Goal: Book appointment/travel/reservation

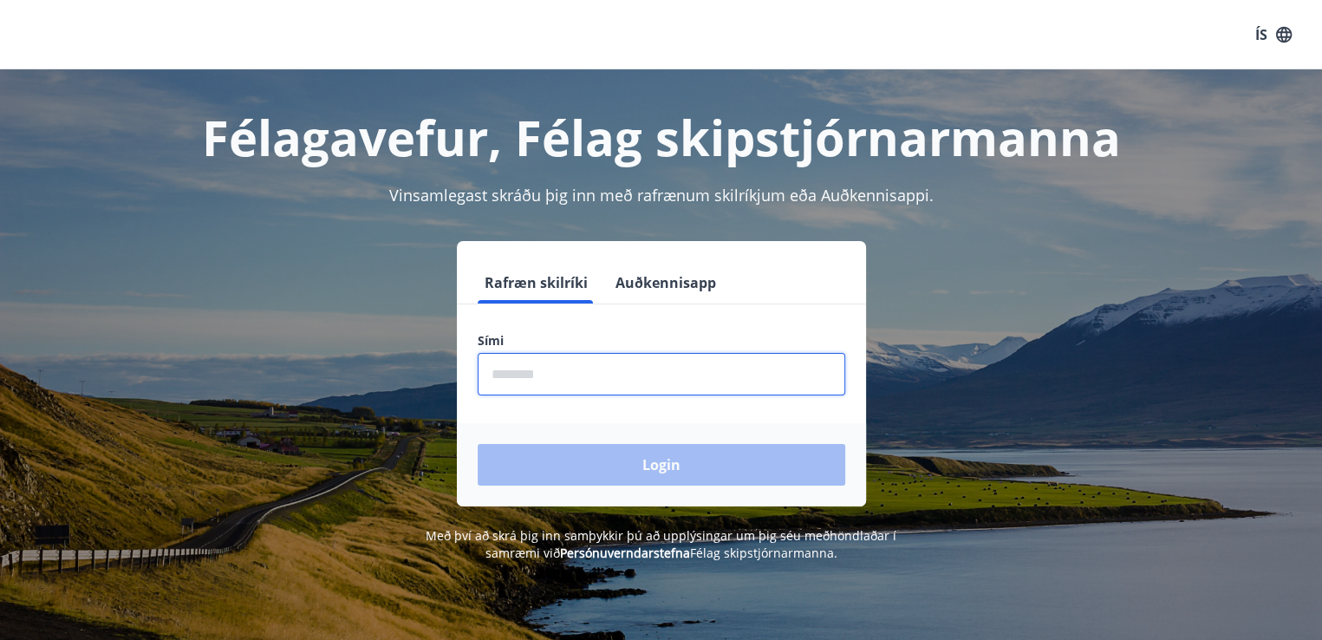
click at [543, 365] on input "phone" at bounding box center [662, 374] width 368 height 42
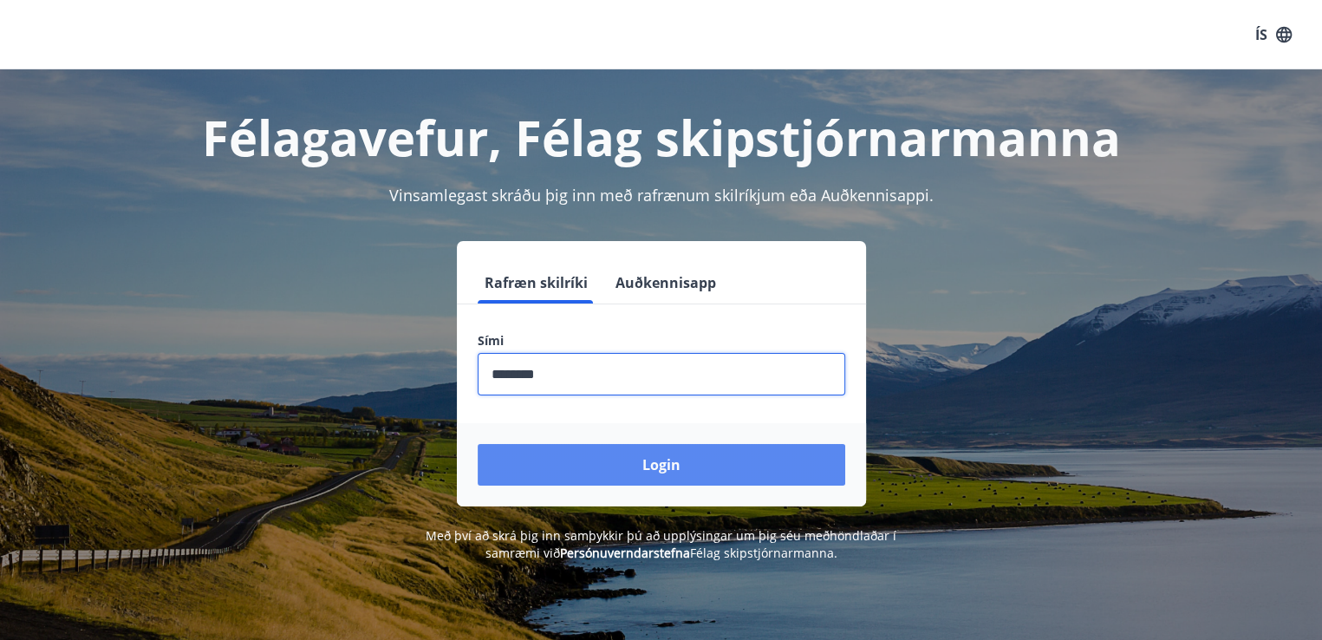
type input "********"
click at [666, 466] on button "Login" at bounding box center [662, 465] width 368 height 42
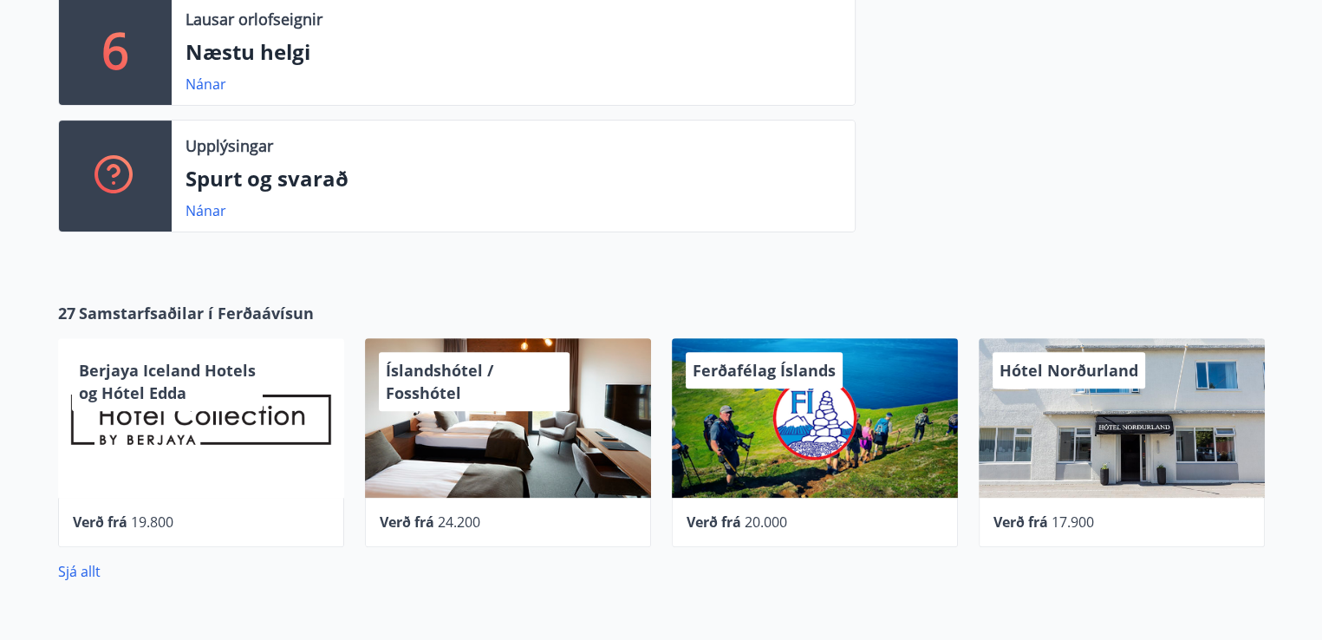
scroll to position [433, 0]
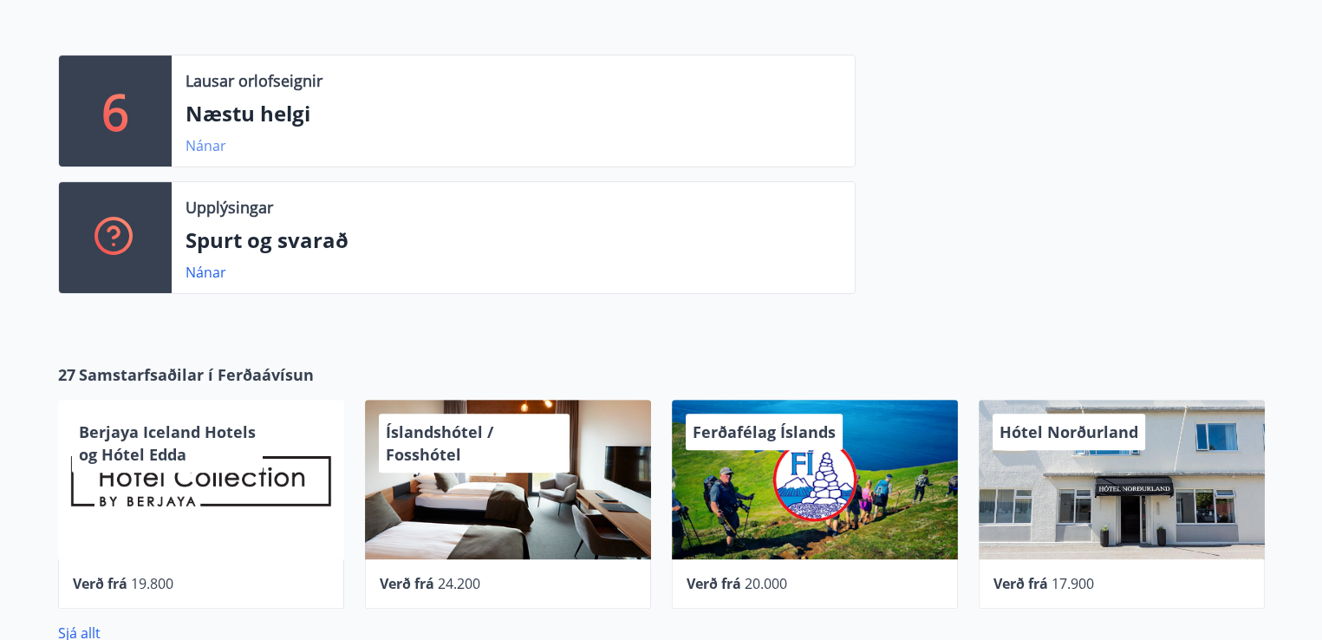
click at [203, 146] on link "Nánar" at bounding box center [206, 145] width 41 height 19
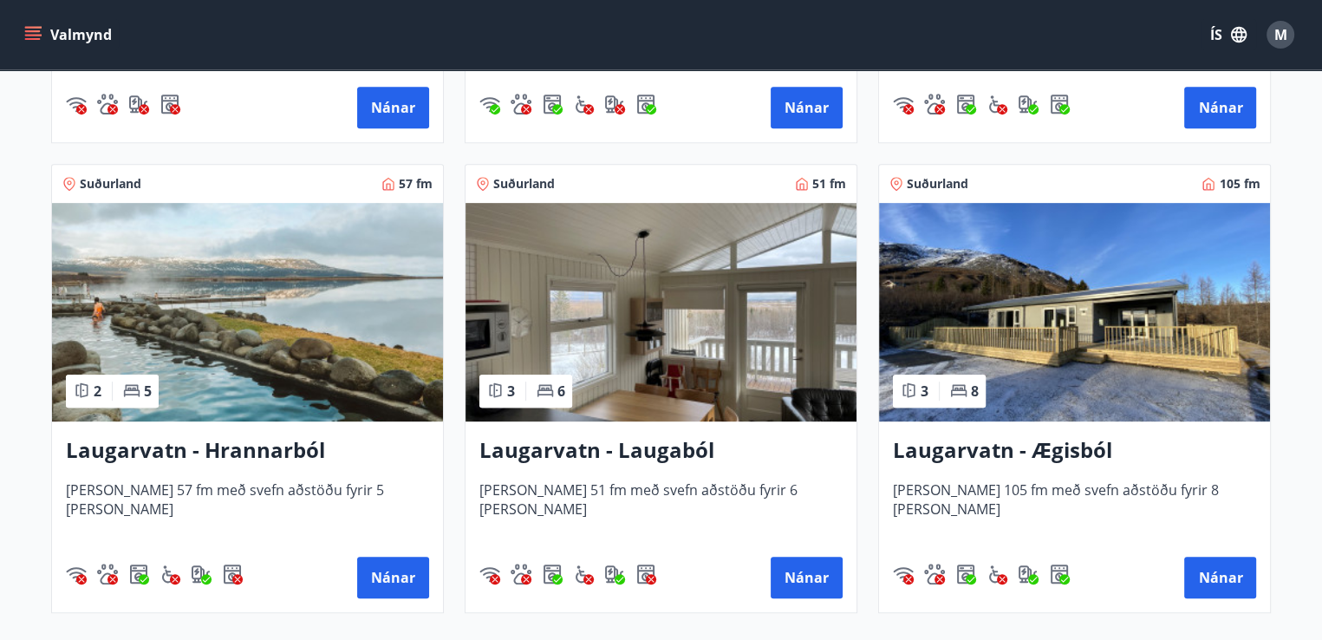
scroll to position [860, 0]
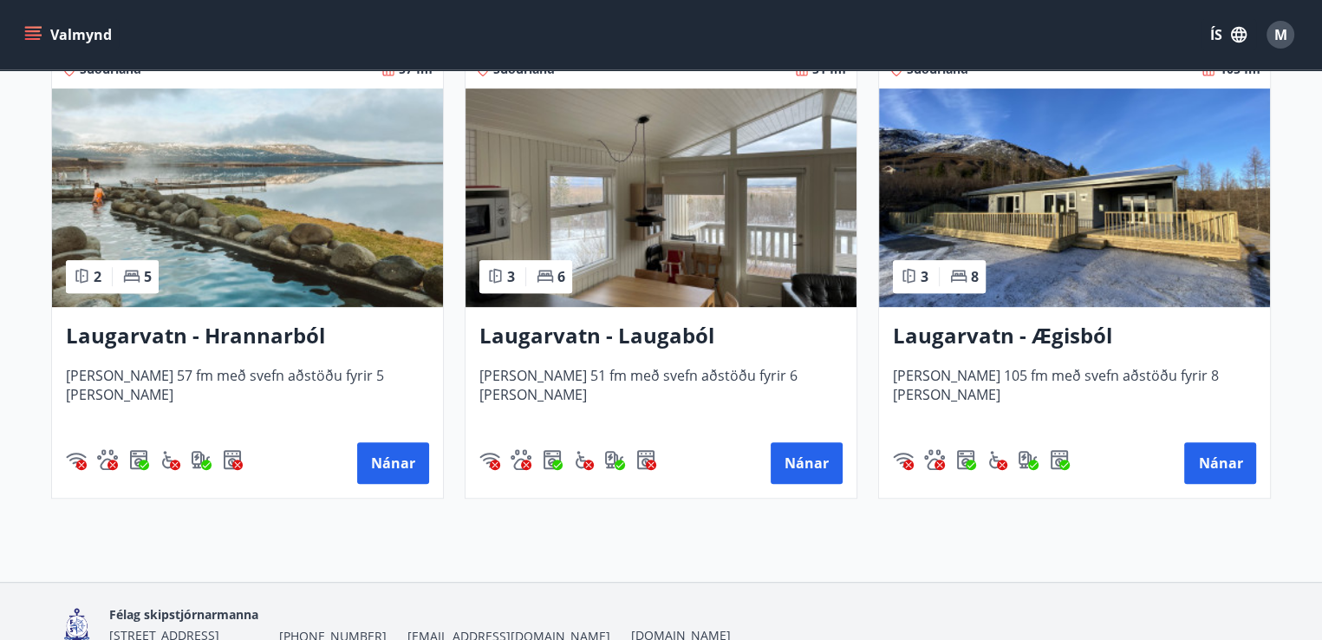
click at [1194, 166] on img at bounding box center [1074, 197] width 391 height 218
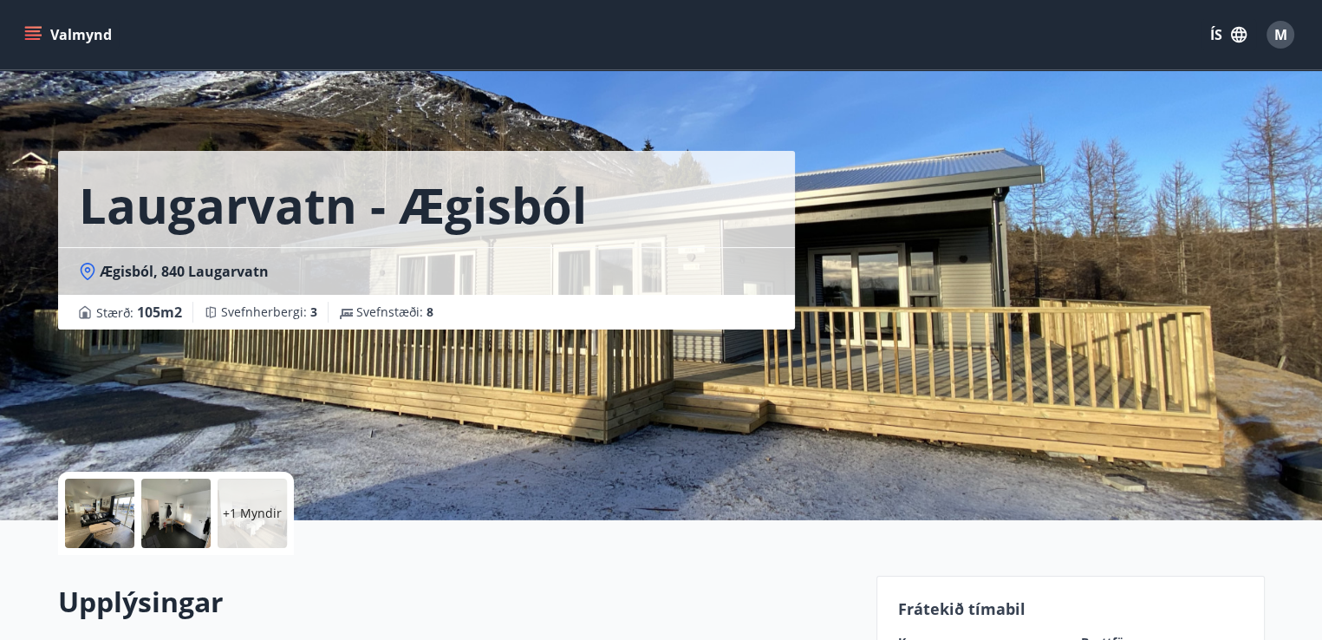
click at [837, 292] on div "Laugarvatn - Ægisból Ægisból, 840 Laugarvatn Stærð : 105 m2 [GEOGRAPHIC_DATA] :…" at bounding box center [460, 164] width 804 height 329
click at [169, 511] on div at bounding box center [175, 513] width 69 height 69
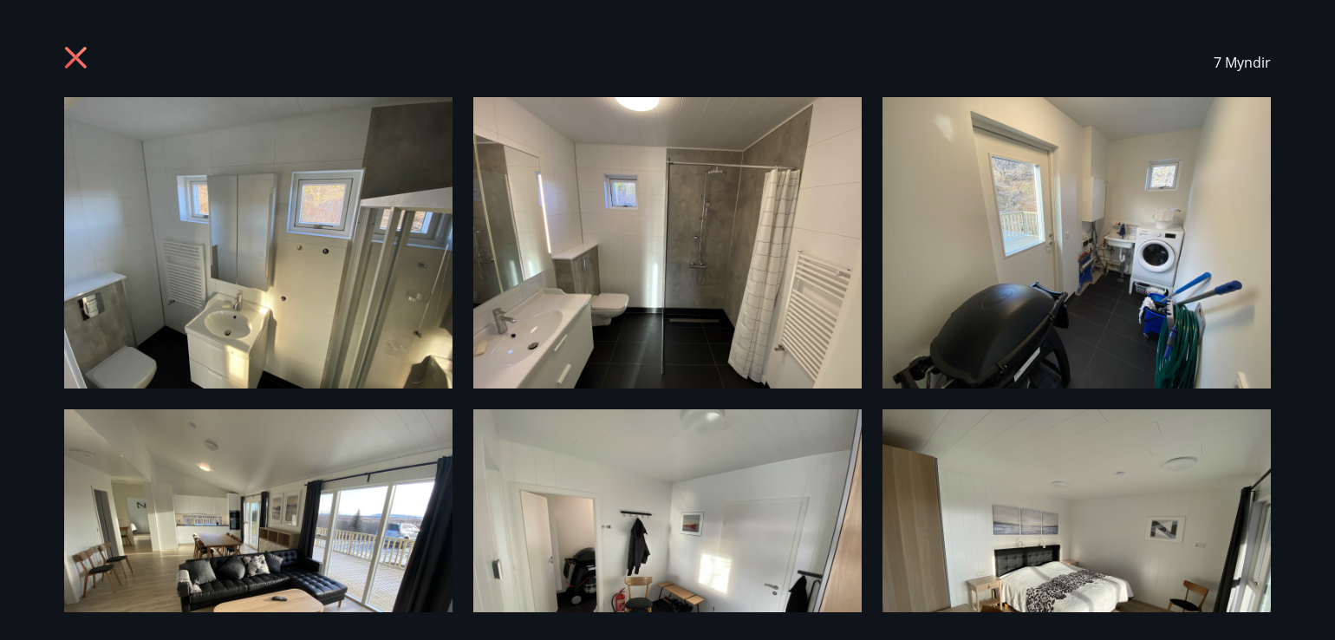
click at [317, 264] on img at bounding box center [258, 242] width 388 height 291
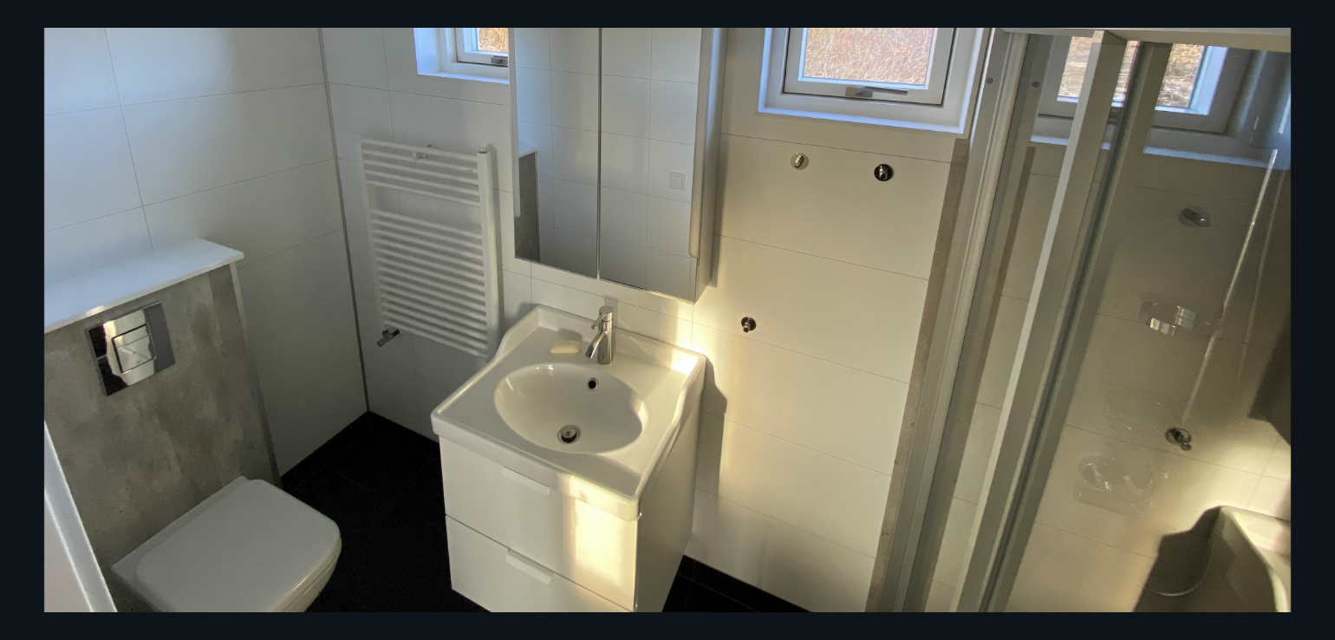
scroll to position [333, 0]
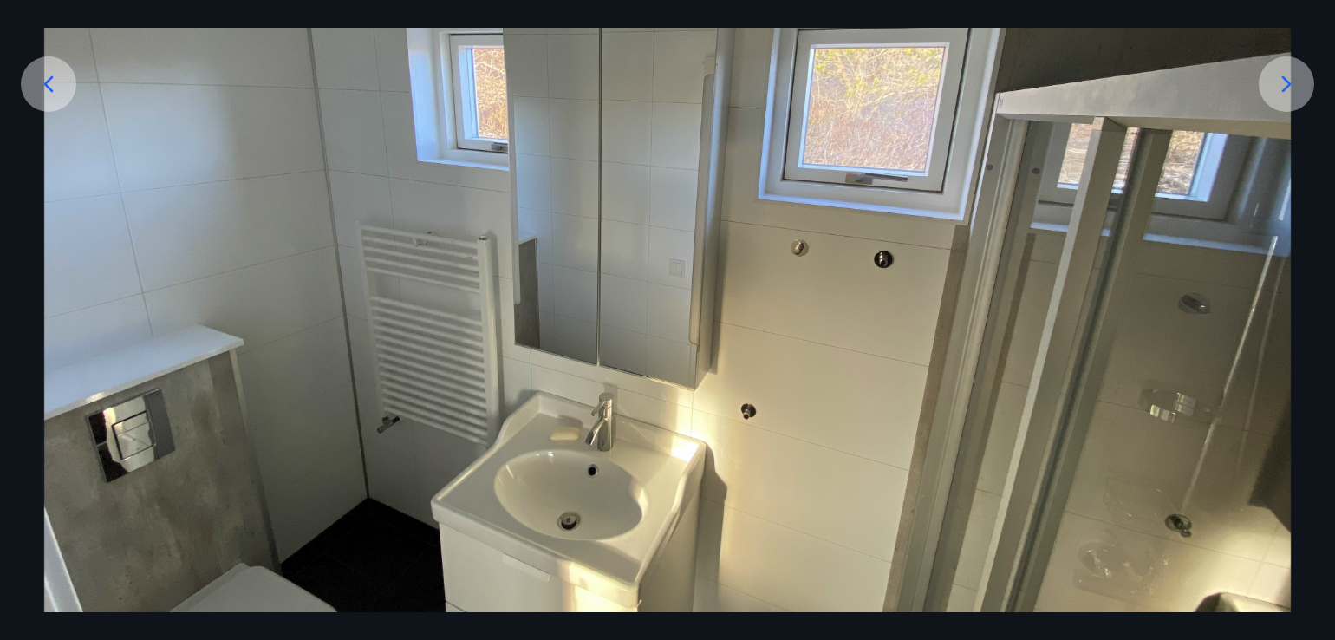
click at [1290, 81] on icon at bounding box center [1287, 84] width 28 height 28
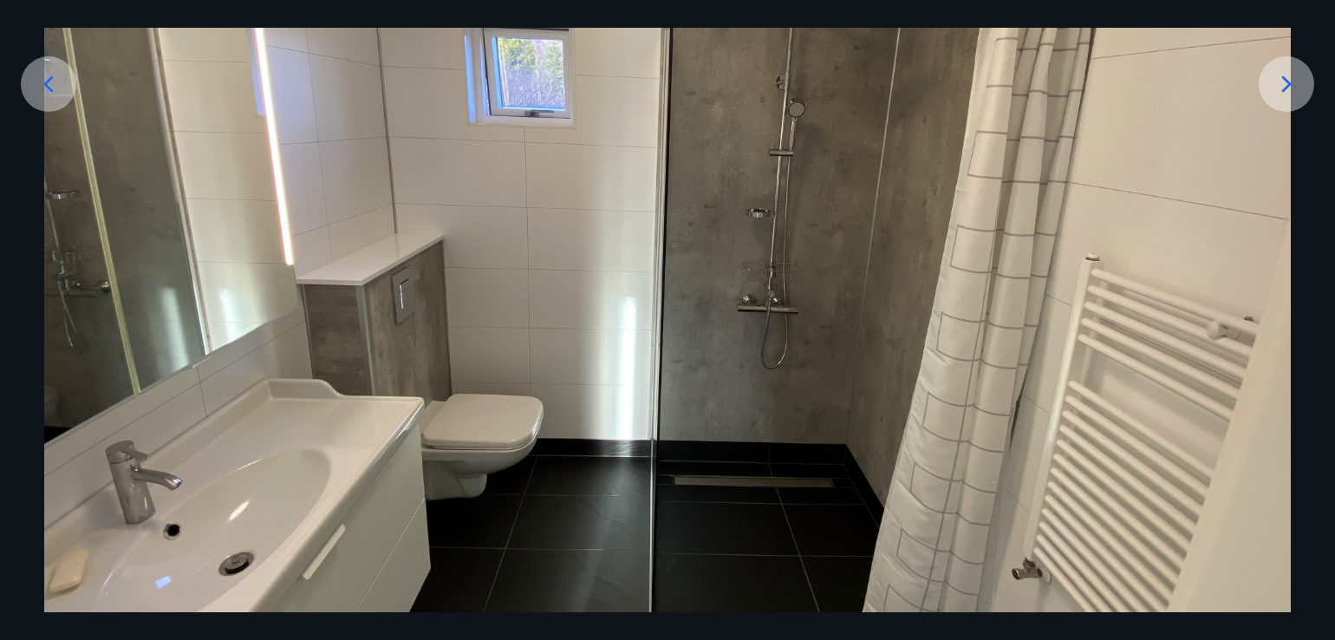
click at [1283, 84] on icon at bounding box center [1287, 84] width 28 height 28
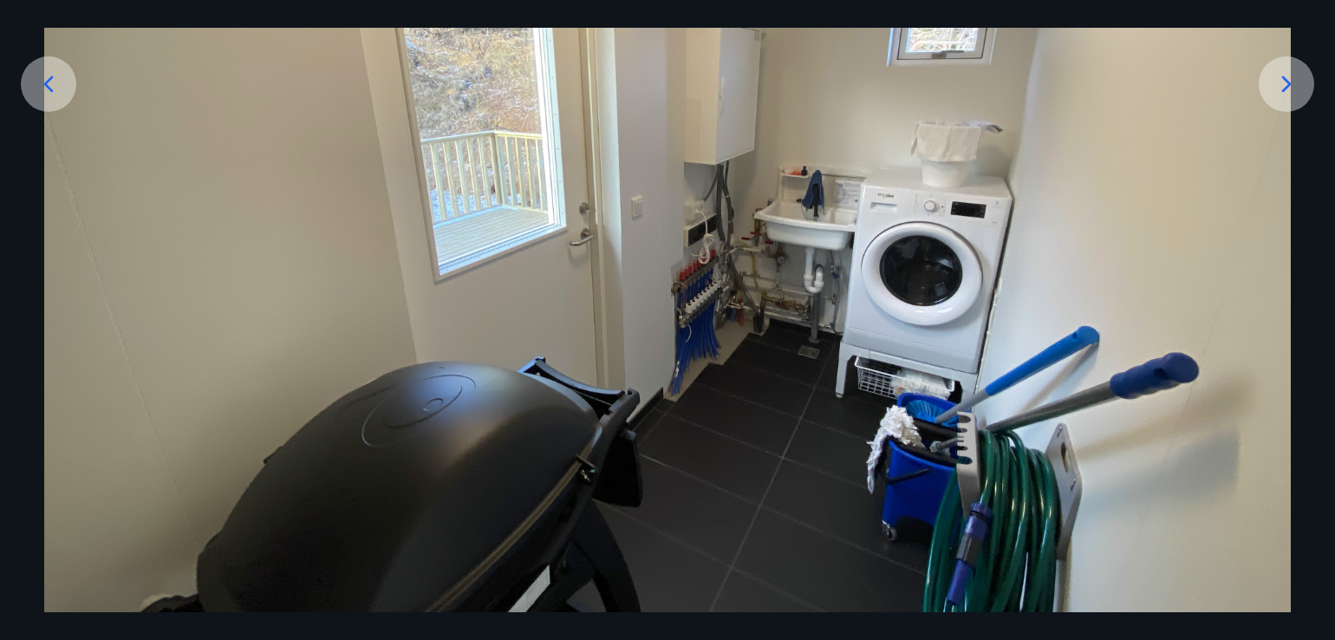
click at [1286, 81] on icon at bounding box center [1287, 84] width 28 height 28
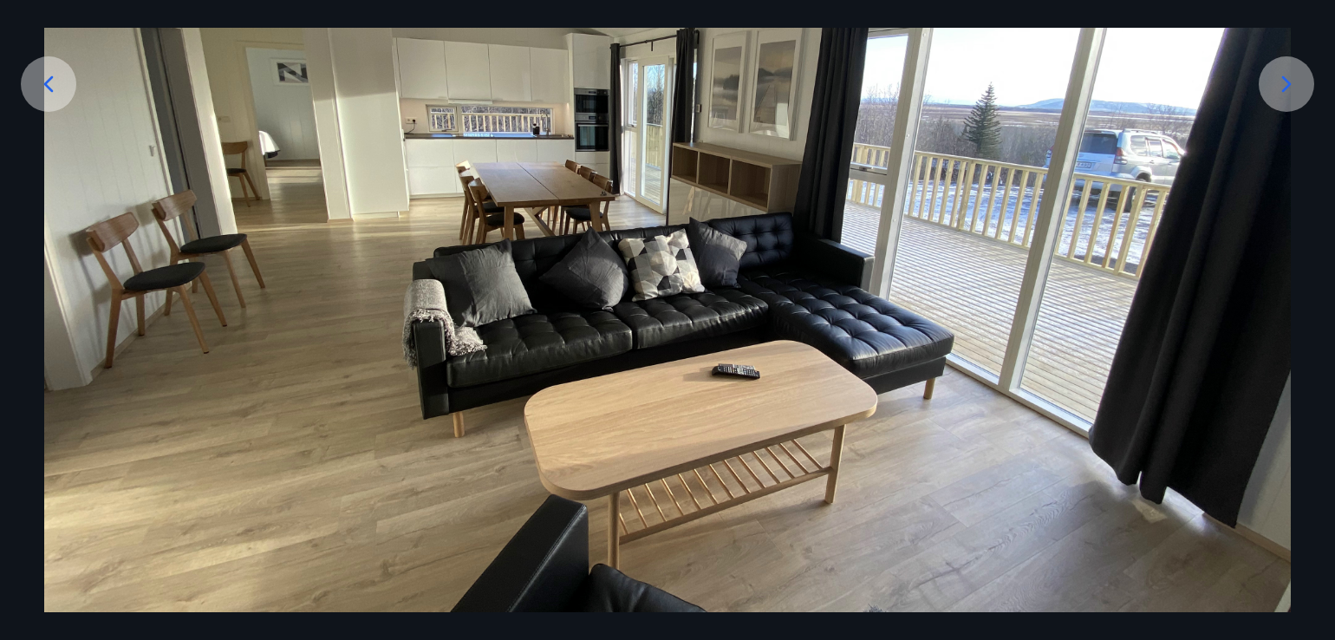
click at [1286, 81] on icon at bounding box center [1287, 84] width 28 height 28
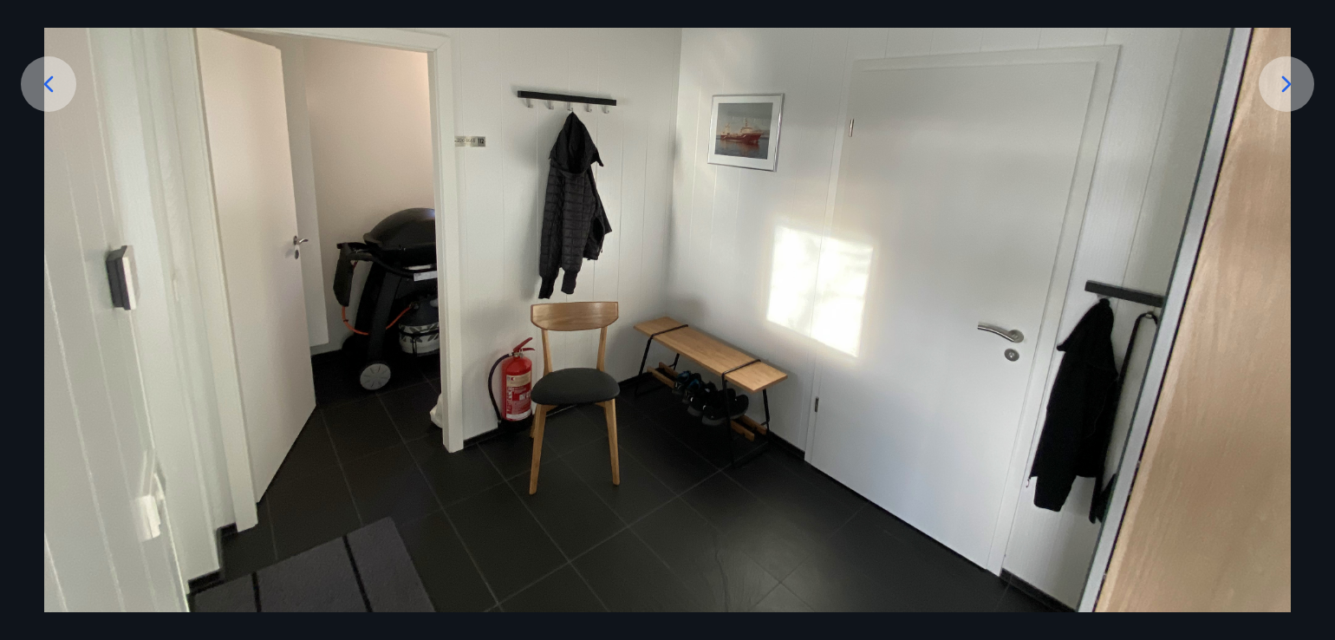
click at [1286, 81] on icon at bounding box center [1287, 84] width 28 height 28
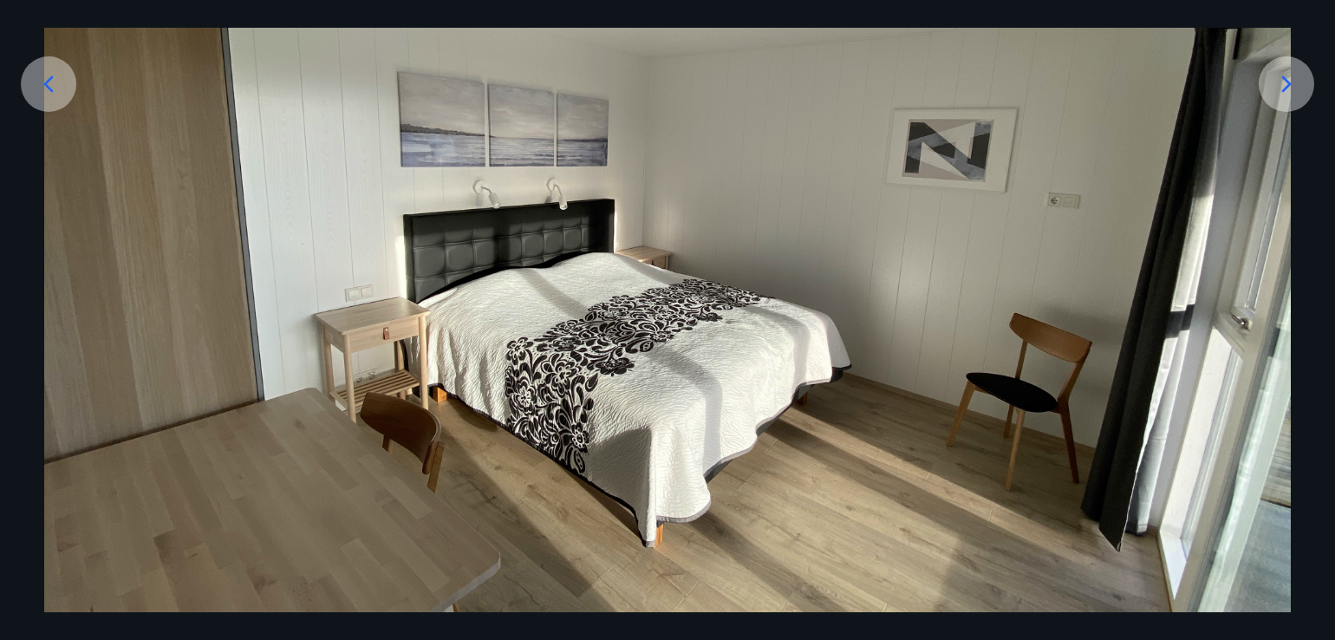
click at [1286, 81] on icon at bounding box center [1287, 84] width 28 height 28
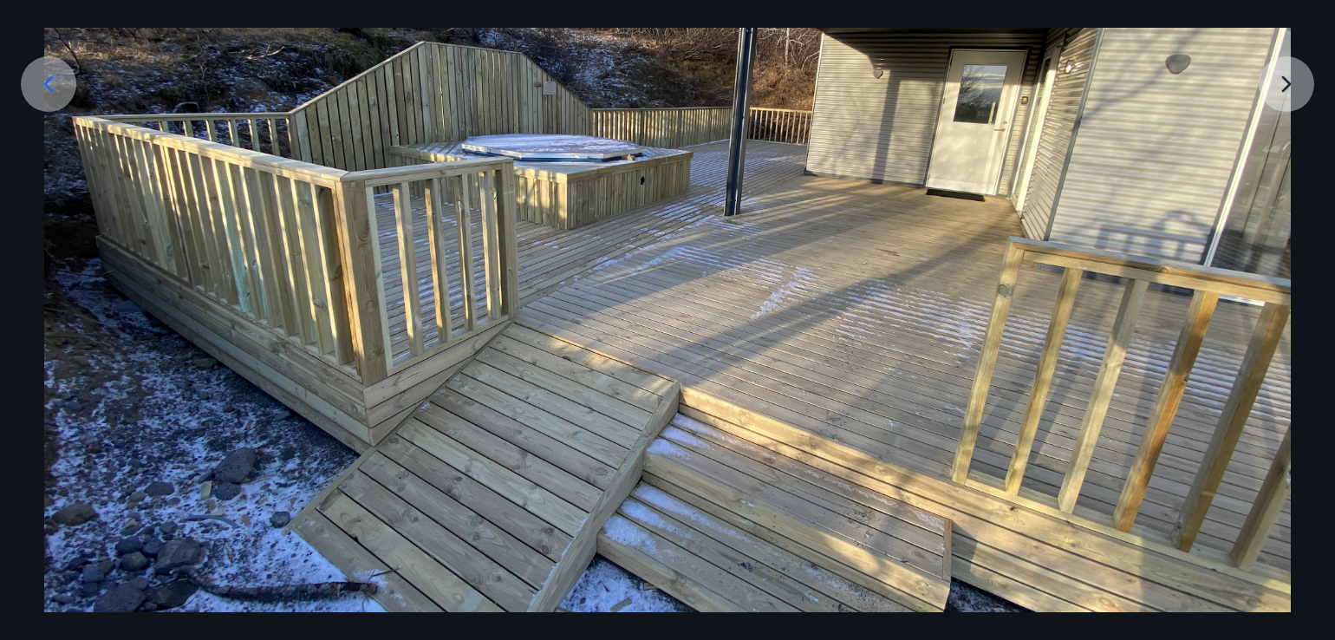
click at [1286, 81] on img at bounding box center [667, 231] width 1247 height 935
click at [1286, 85] on img at bounding box center [667, 231] width 1247 height 935
